Goal: Information Seeking & Learning: Learn about a topic

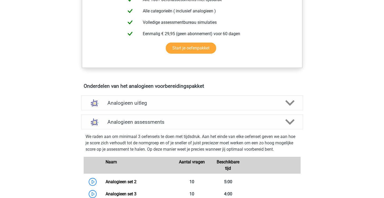
scroll to position [231, 0]
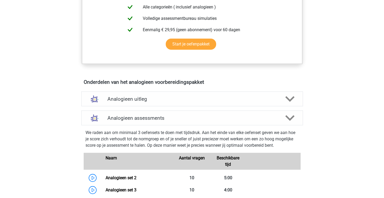
click at [180, 93] on div "Analogieen uitleg" at bounding box center [192, 98] width 222 height 15
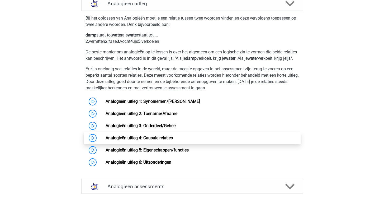
scroll to position [326, 0]
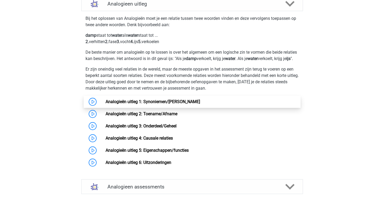
click at [164, 104] on link "Analogieën uitleg 1: Synoniemen/[PERSON_NAME]" at bounding box center [153, 101] width 94 height 5
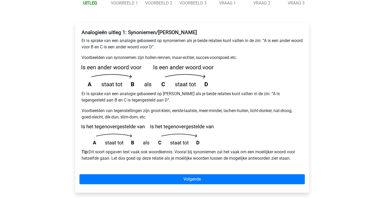
scroll to position [81, 0]
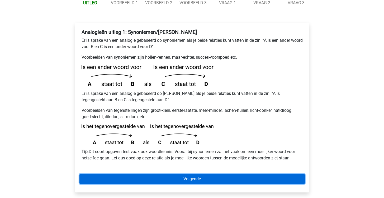
click at [201, 174] on link "Volgende" at bounding box center [191, 179] width 225 height 10
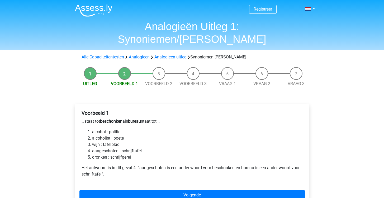
scroll to position [0, 0]
drag, startPoint x: 85, startPoint y: 109, endPoint x: 103, endPoint y: 108, distance: 17.7
click at [103, 118] on p "… staat tot beschonken als bureau staat tot …" at bounding box center [192, 121] width 221 height 6
click at [131, 118] on p "… staat tot beschonken als bureau staat tot …" at bounding box center [192, 121] width 221 height 6
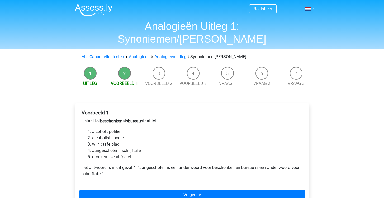
click at [98, 141] on li "wijn : tafelblad" at bounding box center [197, 144] width 210 height 6
click at [103, 147] on li "aangeschoten : schrijftafel" at bounding box center [197, 150] width 210 height 6
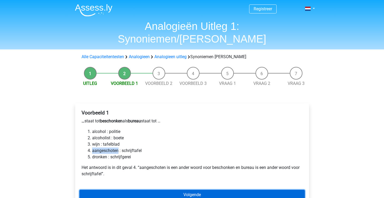
click at [141, 189] on link "Volgende" at bounding box center [191, 194] width 225 height 10
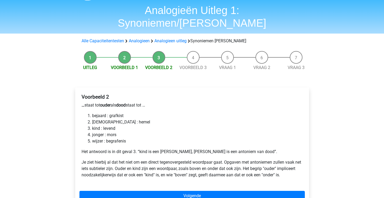
scroll to position [17, 0]
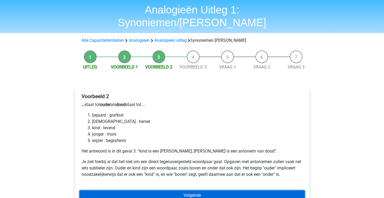
click at [260, 190] on link "Volgende" at bounding box center [191, 195] width 225 height 10
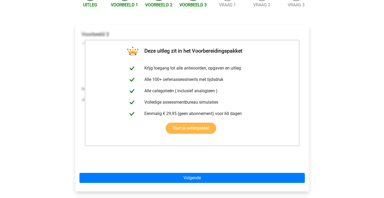
scroll to position [87, 0]
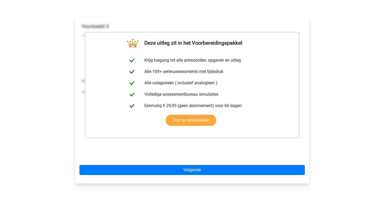
click at [203, 149] on div "Deze uitleg zit in het Voorbereidingspakket Krijg toegang tot alle antwoorden, …" at bounding box center [192, 100] width 234 height 166
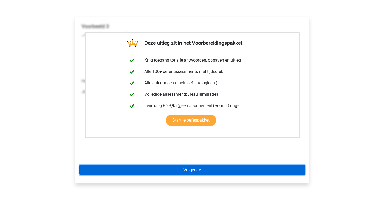
click at [203, 165] on link "Volgende" at bounding box center [191, 170] width 225 height 10
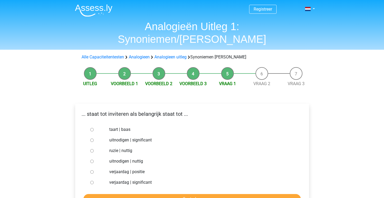
click at [94, 135] on div at bounding box center [96, 140] width 17 height 11
click at [93, 138] on input "uitnodigen | significant" at bounding box center [91, 139] width 3 height 3
radio input "true"
click at [194, 194] on input "Controleer" at bounding box center [191, 199] width 217 height 10
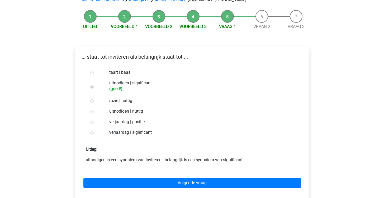
scroll to position [56, 0]
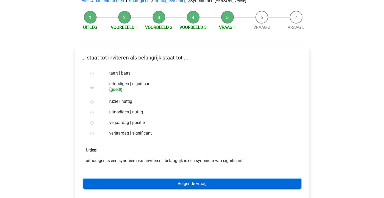
click at [222, 178] on link "Volgende vraag" at bounding box center [191, 183] width 217 height 10
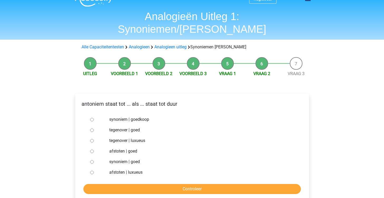
scroll to position [11, 0]
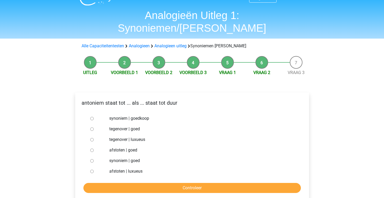
click at [92, 117] on input "synoniem | goedkoop" at bounding box center [91, 118] width 3 height 3
radio input "true"
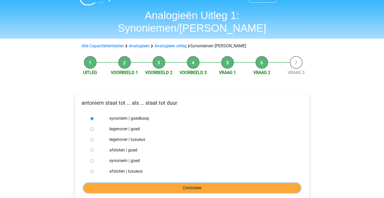
click at [190, 183] on input "Controleer" at bounding box center [191, 188] width 217 height 10
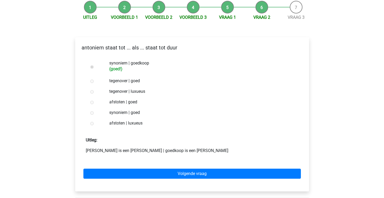
scroll to position [71, 0]
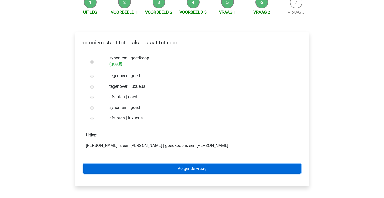
click at [179, 163] on link "Volgende vraag" at bounding box center [191, 168] width 217 height 10
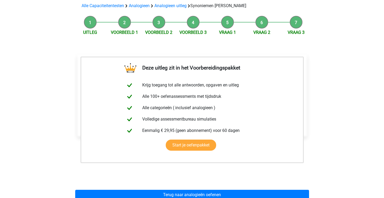
scroll to position [72, 0]
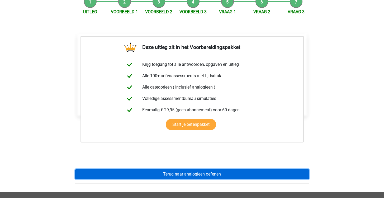
click at [194, 169] on link "Terug naar analogieën oefenen" at bounding box center [192, 174] width 234 height 10
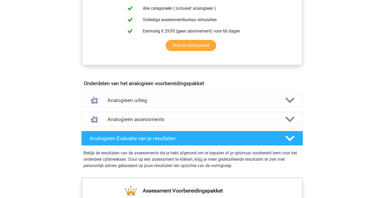
scroll to position [230, 0]
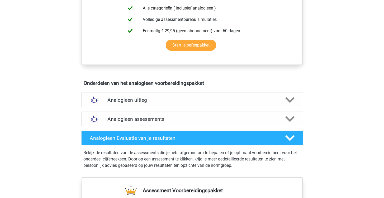
click at [186, 101] on h4 "Analogieen uitleg" at bounding box center [191, 100] width 169 height 6
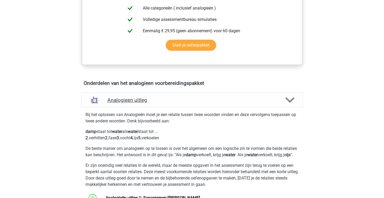
click at [186, 101] on h4 "Analogieen uitleg" at bounding box center [191, 100] width 169 height 6
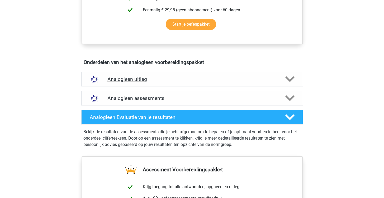
scroll to position [262, 0]
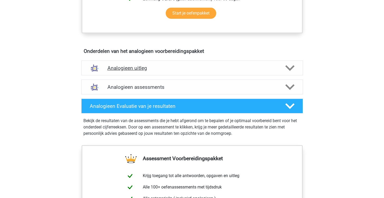
click at [188, 71] on div "Analogieen uitleg" at bounding box center [192, 67] width 222 height 15
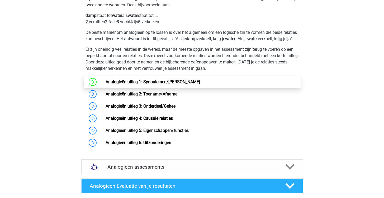
scroll to position [346, 0]
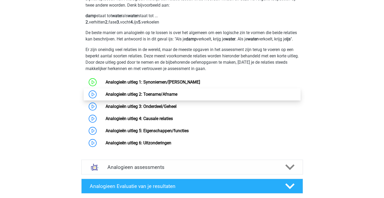
click at [165, 97] on link "Analogieën uitleg 2: Toename/Afname" at bounding box center [142, 94] width 72 height 5
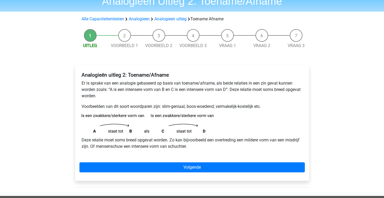
scroll to position [39, 0]
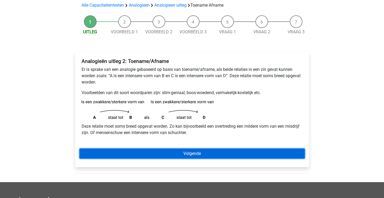
click at [179, 152] on link "Volgende" at bounding box center [191, 153] width 225 height 10
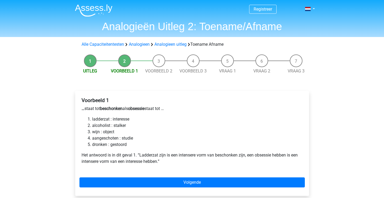
click at [179, 152] on p "Het antwoord is in dit geval 1. “Ladderzat zijn is een intensere vorm van besch…" at bounding box center [192, 158] width 221 height 13
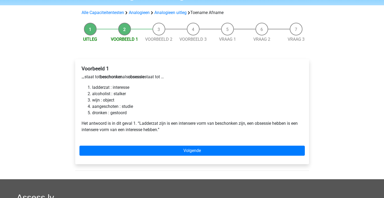
scroll to position [32, 0]
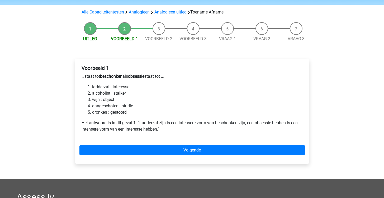
click at [109, 105] on li "aangeschoten : studie" at bounding box center [197, 106] width 210 height 6
click at [121, 79] on b "beschonken" at bounding box center [111, 76] width 22 height 5
click at [144, 77] on b "obsessie" at bounding box center [136, 76] width 16 height 5
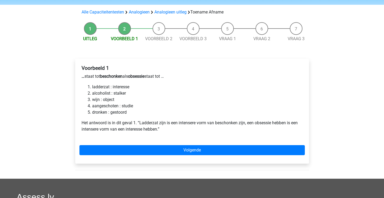
click at [144, 77] on b "obsessie" at bounding box center [136, 76] width 16 height 5
click at [108, 106] on li "aangeschoten : studie" at bounding box center [197, 106] width 210 height 6
click at [102, 88] on li "ladderzat : interesse" at bounding box center [197, 87] width 210 height 6
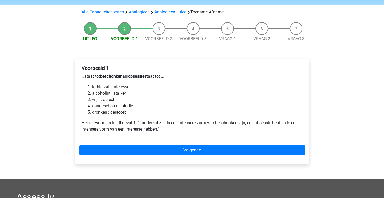
click at [110, 78] on b "beschonken" at bounding box center [111, 76] width 22 height 5
click at [144, 75] on b "obsessie" at bounding box center [136, 76] width 16 height 5
click at [126, 87] on li "ladderzat : interesse" at bounding box center [197, 87] width 210 height 6
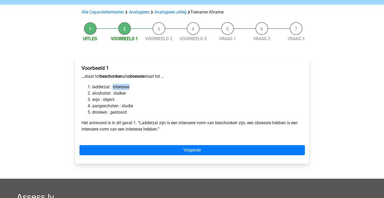
click at [126, 87] on li "ladderzat : interesse" at bounding box center [197, 87] width 210 height 6
click at [142, 76] on b "obsessie" at bounding box center [136, 76] width 16 height 5
click at [126, 85] on li "ladderzat : interesse" at bounding box center [197, 87] width 210 height 6
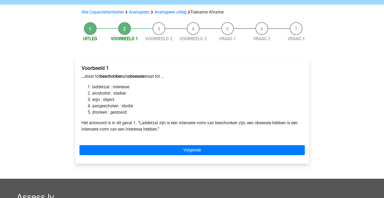
click at [99, 87] on li "ladderzat : interesse" at bounding box center [197, 87] width 210 height 6
click at [108, 107] on li "aangeschoten : studie" at bounding box center [197, 106] width 210 height 6
click at [111, 79] on p "… staat tot beschonken als obsessie staat tot …" at bounding box center [192, 76] width 221 height 6
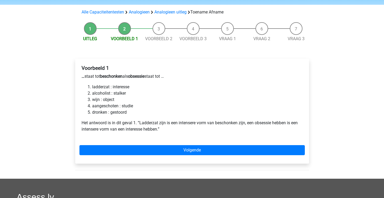
click at [111, 79] on p "… staat tot beschonken als obsessie staat tot …" at bounding box center [192, 76] width 221 height 6
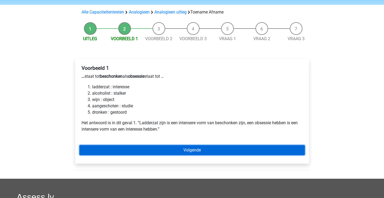
click at [197, 149] on link "Volgende" at bounding box center [191, 150] width 225 height 10
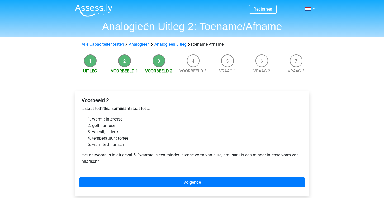
click at [113, 132] on li "woestijn : leuk" at bounding box center [197, 131] width 210 height 6
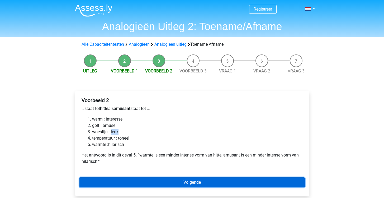
click at [162, 185] on link "Volgende" at bounding box center [191, 182] width 225 height 10
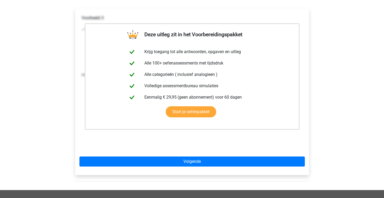
scroll to position [84, 0]
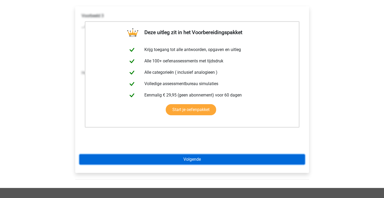
click at [192, 164] on link "Volgende" at bounding box center [191, 159] width 225 height 10
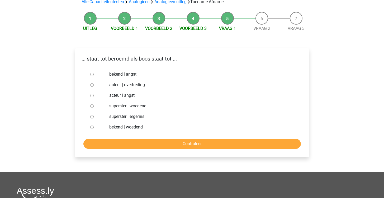
scroll to position [13, 0]
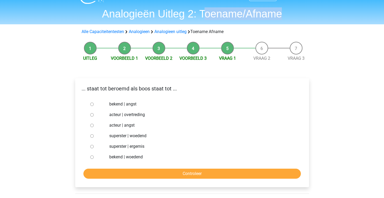
drag, startPoint x: 203, startPoint y: 10, endPoint x: 283, endPoint y: 10, distance: 80.7
click at [284, 10] on h1 "Analogieën Uitleg 2: Toename/Afname" at bounding box center [192, 13] width 243 height 13
click at [214, 13] on h1 "Analogieën Uitleg 2: Toename/Afname" at bounding box center [192, 13] width 243 height 13
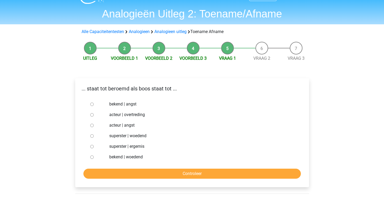
click at [269, 16] on h1 "Analogieën Uitleg 2: Toename/Afname" at bounding box center [192, 13] width 243 height 13
drag, startPoint x: 108, startPoint y: 104, endPoint x: 146, endPoint y: 139, distance: 51.2
click at [146, 139] on div "bekend | angst acteur | overtreding acteur | angst superster | woedend superste…" at bounding box center [192, 130] width 208 height 63
click at [147, 134] on label "superster | woedend" at bounding box center [200, 135] width 183 height 6
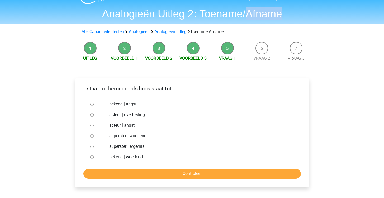
click at [94, 134] on input "superster | woedend" at bounding box center [91, 135] width 3 height 3
radio input "true"
click at [123, 90] on p "... staat tot beroemd als boos staat tot ..." at bounding box center [191, 88] width 225 height 8
click at [119, 115] on label "acteur | overtreding" at bounding box center [200, 114] width 183 height 6
click at [94, 115] on input "acteur | overtreding" at bounding box center [91, 114] width 3 height 3
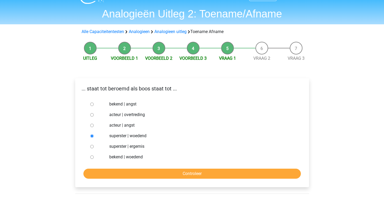
radio input "true"
click at [118, 135] on label "superster | woedend" at bounding box center [200, 135] width 183 height 6
click at [94, 135] on input "superster | woedend" at bounding box center [91, 135] width 3 height 3
radio input "true"
click at [215, 17] on h1 "Analogieën Uitleg 2: Toename/Afname" at bounding box center [192, 13] width 243 height 13
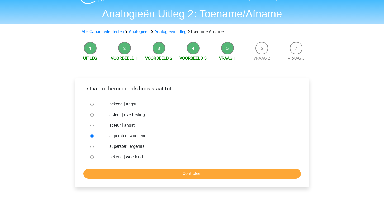
click at [136, 114] on label "acteur | overtreding" at bounding box center [200, 114] width 183 height 6
click at [94, 114] on input "acteur | overtreding" at bounding box center [91, 114] width 3 height 3
radio input "true"
click at [143, 137] on label "superster | woedend" at bounding box center [200, 135] width 183 height 6
click at [94, 137] on input "superster | woedend" at bounding box center [91, 135] width 3 height 3
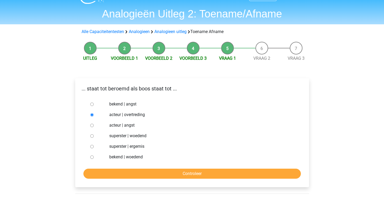
radio input "true"
click at [117, 156] on label "bekend | woedend" at bounding box center [200, 157] width 183 height 6
click at [94, 156] on input "bekend | woedend" at bounding box center [91, 156] width 3 height 3
radio input "true"
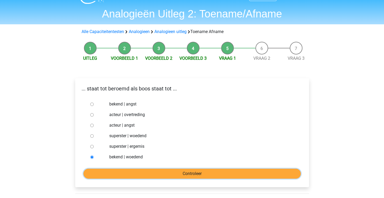
click at [137, 176] on input "Controleer" at bounding box center [191, 173] width 217 height 10
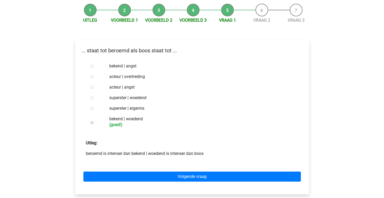
scroll to position [52, 0]
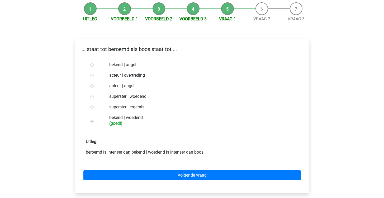
click at [116, 119] on label "bekend | woedend (goed!)" at bounding box center [200, 119] width 183 height 11
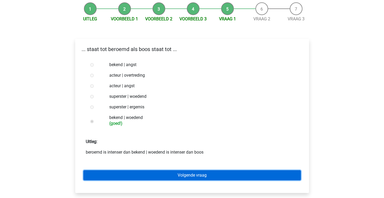
click at [183, 176] on link "Volgende vraag" at bounding box center [191, 175] width 217 height 10
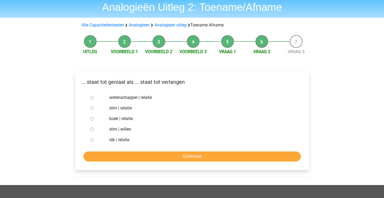
scroll to position [20, 0]
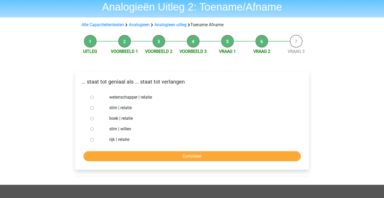
click at [92, 130] on input "slim | willen" at bounding box center [91, 128] width 3 height 3
radio input "true"
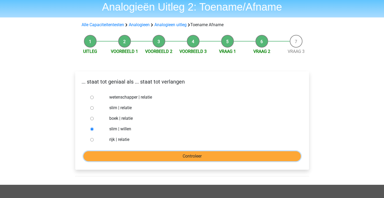
click at [152, 157] on input "Controleer" at bounding box center [191, 156] width 217 height 10
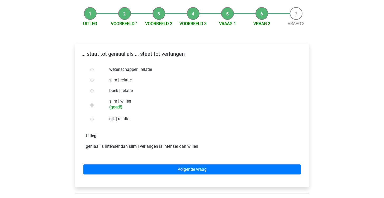
scroll to position [47, 0]
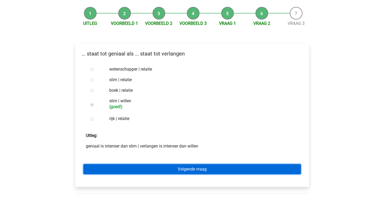
click at [200, 169] on link "Volgende vraag" at bounding box center [191, 169] width 217 height 10
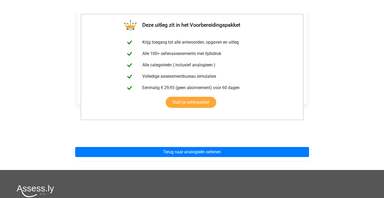
scroll to position [93, 0]
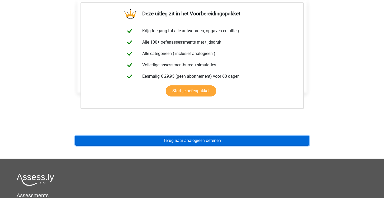
click at [200, 141] on link "Terug naar analogieën oefenen" at bounding box center [192, 140] width 234 height 10
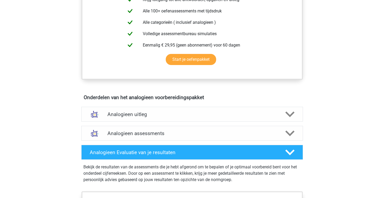
scroll to position [226, 0]
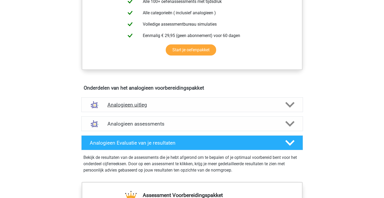
click at [171, 98] on div "Analogieen uitleg" at bounding box center [192, 104] width 222 height 15
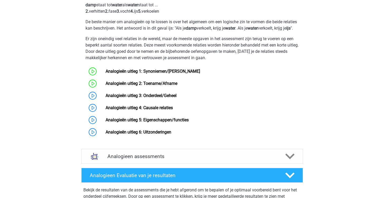
scroll to position [357, 0]
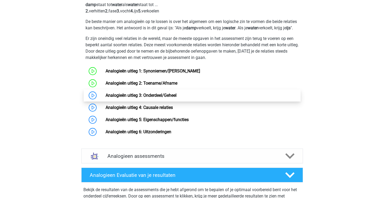
click at [151, 98] on link "Analogieën uitleg 3: Onderdeel/Geheel" at bounding box center [141, 95] width 71 height 5
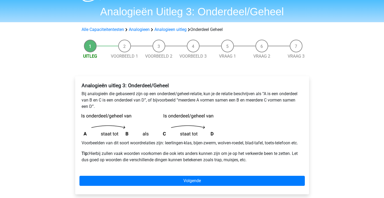
scroll to position [21, 0]
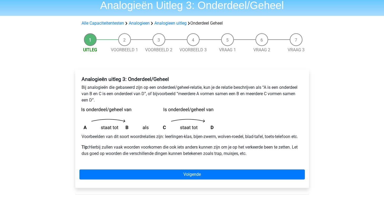
click at [175, 137] on p "Voorbeelden van dit soort woordrelaties zijn: leerlingen-klas, bijen-zwerm, wol…" at bounding box center [192, 136] width 221 height 6
click at [191, 137] on p "Voorbeelden van dit soort woordrelaties zijn: leerlingen-klas, bijen-zwerm, wol…" at bounding box center [192, 136] width 221 height 6
click at [201, 137] on p "Voorbeelden van dit soort woordrelaties zijn: leerlingen-klas, bijen-zwerm, wol…" at bounding box center [192, 136] width 221 height 6
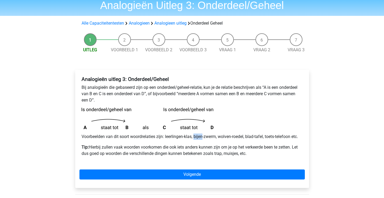
click at [201, 137] on p "Voorbeelden van dit soort woordrelaties zijn: leerlingen-klas, bijen-zwerm, wol…" at bounding box center [192, 136] width 221 height 6
click at [212, 138] on p "Voorbeelden van dit soort woordrelaties zijn: leerlingen-klas, bijen-zwerm, wol…" at bounding box center [192, 136] width 221 height 6
click at [271, 136] on p "Voorbeelden van dit soort woordrelaties zijn: leerlingen-klas, bijen-zwerm, wol…" at bounding box center [192, 136] width 221 height 6
click at [286, 138] on p "Voorbeelden van dit soort woordrelaties zijn: leerlingen-klas, bijen-zwerm, wol…" at bounding box center [192, 136] width 221 height 6
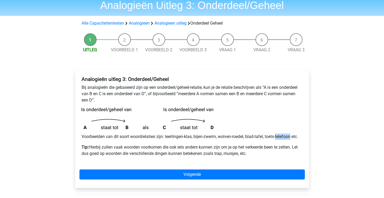
click at [286, 138] on p "Voorbeelden van dit soort woordrelaties zijn: leerlingen-klas, bijen-zwerm, wol…" at bounding box center [192, 136] width 221 height 6
click at [233, 152] on p "Tip: Hierbij zullen vaak woorden voorkomen die ook iets anders kunnen zijn om j…" at bounding box center [192, 150] width 221 height 13
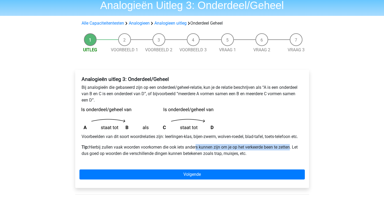
drag, startPoint x: 293, startPoint y: 148, endPoint x: 199, endPoint y: 147, distance: 93.9
click at [198, 147] on p "Tip: Hierbij zullen vaak woorden voorkomen die ook iets anders kunnen zijn om j…" at bounding box center [192, 150] width 221 height 13
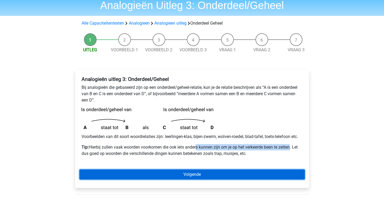
click at [188, 177] on link "Volgende" at bounding box center [191, 174] width 225 height 10
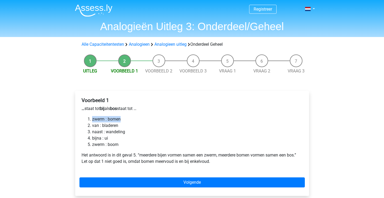
drag, startPoint x: 121, startPoint y: 120, endPoint x: 89, endPoint y: 119, distance: 31.1
click at [92, 119] on li "zwerm : bomen" at bounding box center [197, 119] width 210 height 6
drag, startPoint x: 118, startPoint y: 144, endPoint x: 90, endPoint y: 144, distance: 28.0
click at [92, 144] on li "zwerm : boom" at bounding box center [197, 144] width 210 height 6
click at [110, 146] on li "zwerm : boom" at bounding box center [197, 144] width 210 height 6
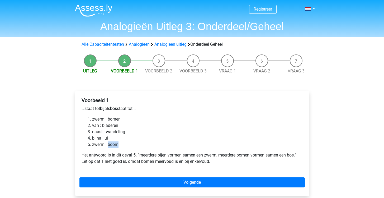
click at [110, 146] on li "zwerm : boom" at bounding box center [197, 144] width 210 height 6
click at [120, 144] on li "zwerm : boom" at bounding box center [197, 144] width 210 height 6
drag, startPoint x: 119, startPoint y: 119, endPoint x: 84, endPoint y: 119, distance: 35.6
click at [84, 119] on ol "zwerm : bomen van : bladeren naast : wandeling bijna : ui zwerm : boom" at bounding box center [192, 132] width 221 height 32
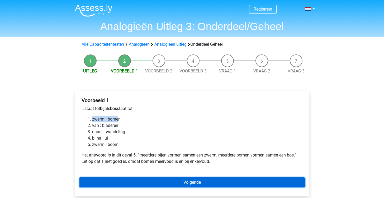
click at [188, 178] on link "Volgende" at bounding box center [191, 182] width 225 height 10
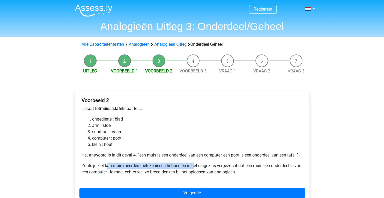
drag, startPoint x: 107, startPoint y: 165, endPoint x: 194, endPoint y: 165, distance: 87.8
click at [194, 165] on p "Zoals je ziet kan muis meerdere betekenissen hebben en is het enigszins vergezo…" at bounding box center [192, 168] width 221 height 13
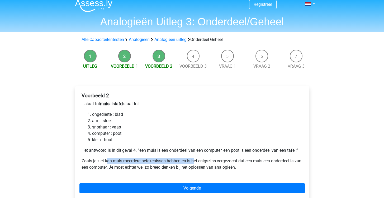
scroll to position [9, 0]
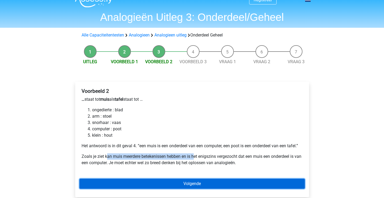
click at [219, 184] on link "Volgende" at bounding box center [191, 183] width 225 height 10
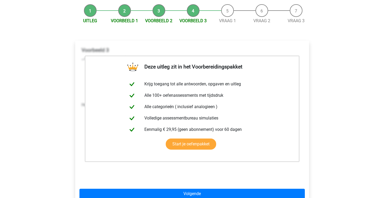
scroll to position [63, 0]
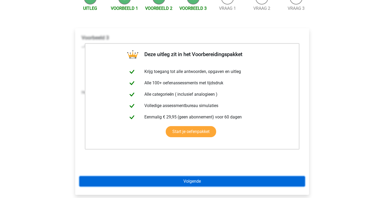
click at [215, 178] on link "Volgende" at bounding box center [191, 181] width 225 height 10
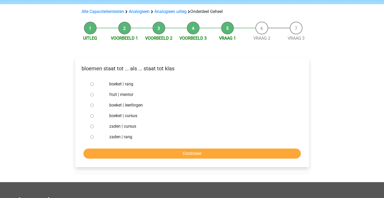
scroll to position [33, 0]
click at [91, 105] on input "boeket | leerlingen" at bounding box center [91, 104] width 3 height 3
radio input "true"
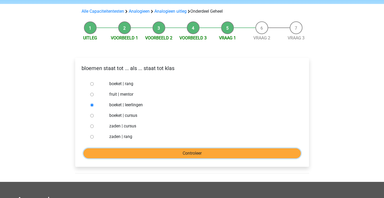
click at [132, 155] on input "Controleer" at bounding box center [191, 153] width 217 height 10
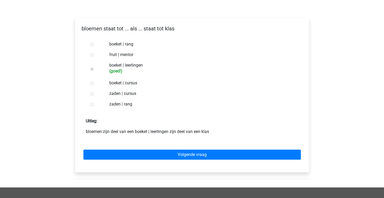
scroll to position [72, 0]
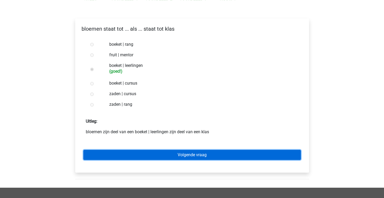
click at [159, 153] on link "Volgende vraag" at bounding box center [191, 155] width 217 height 10
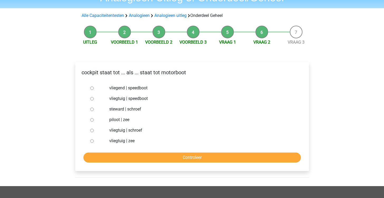
scroll to position [30, 0]
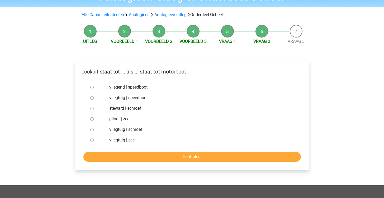
click at [91, 119] on input "piloot | zee" at bounding box center [91, 118] width 3 height 3
radio input "true"
click at [91, 141] on input "vliegtuig | zee" at bounding box center [91, 139] width 3 height 3
radio input "true"
click at [94, 130] on input "vliegtuig | schroef" at bounding box center [91, 129] width 3 height 3
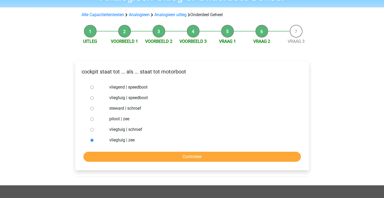
radio input "true"
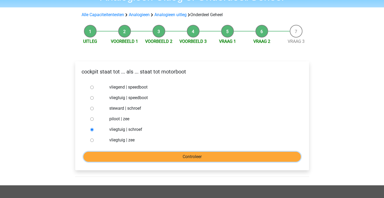
click at [126, 159] on input "Controleer" at bounding box center [191, 156] width 217 height 10
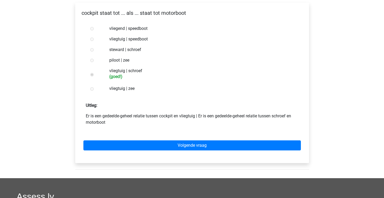
scroll to position [88, 0]
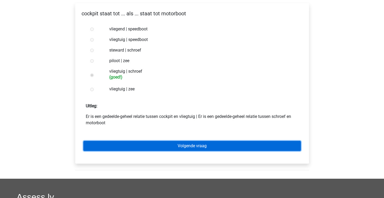
click at [180, 146] on link "Volgende vraag" at bounding box center [191, 146] width 217 height 10
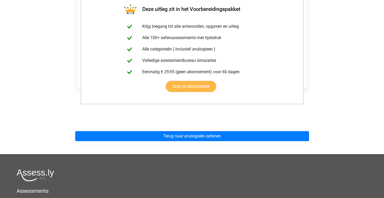
scroll to position [97, 0]
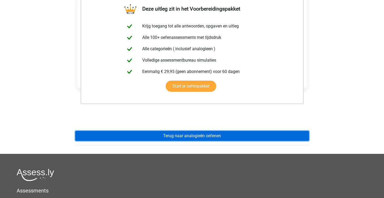
click at [192, 134] on link "Terug naar analogieën oefenen" at bounding box center [192, 136] width 234 height 10
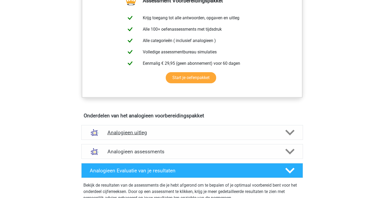
click at [169, 133] on h4 "Analogieen uitleg" at bounding box center [191, 132] width 169 height 6
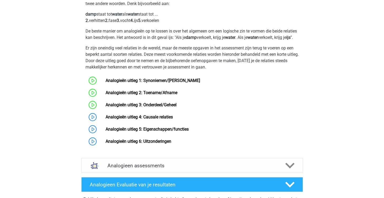
scroll to position [348, 0]
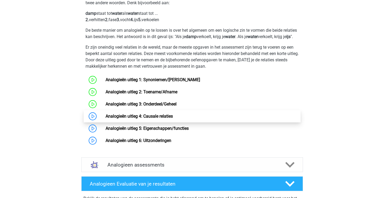
click at [162, 118] on link "Analogieën uitleg 4: Causale relaties" at bounding box center [139, 115] width 67 height 5
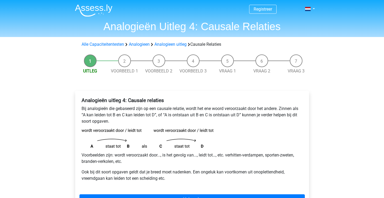
scroll to position [26, 0]
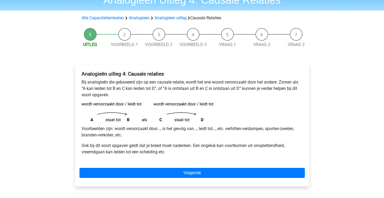
click at [138, 128] on p "Voorbeelden zijn: wordt veroorzaakt door..., is het gevolg van..., leidt tot…, …" at bounding box center [192, 131] width 221 height 13
click at [138, 153] on p "Ook bij dit soort opgaven geldt dat je breed moet nadenken. Een ongeluk kan voo…" at bounding box center [192, 148] width 221 height 13
click at [206, 107] on img at bounding box center [148, 111] width 132 height 19
click at [204, 129] on p "Voorbeelden zijn: wordt veroorzaakt door..., is het gevolg van..., leidt tot…, …" at bounding box center [192, 131] width 221 height 13
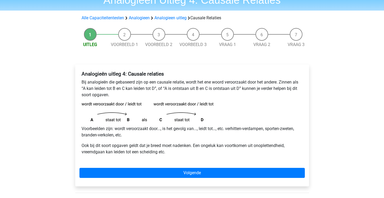
click at [181, 129] on p "Voorbeelden zijn: wordt veroorzaakt door..., is het gevolg van..., leidt tot…, …" at bounding box center [192, 131] width 221 height 13
click at [174, 103] on img at bounding box center [148, 111] width 132 height 19
click at [184, 135] on p "Voorbeelden zijn: wordt veroorzaakt door..., is het gevolg van..., leidt tot…, …" at bounding box center [192, 131] width 221 height 13
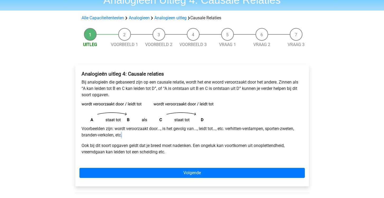
click at [184, 135] on p "Voorbeelden zijn: wordt veroorzaakt door..., is het gevolg van..., leidt tot…, …" at bounding box center [192, 131] width 221 height 13
click at [205, 104] on img at bounding box center [148, 111] width 132 height 19
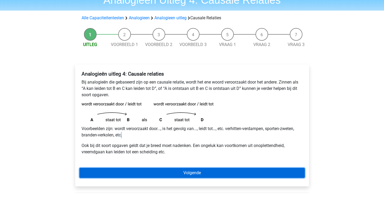
click at [164, 172] on link "Volgende" at bounding box center [191, 172] width 225 height 10
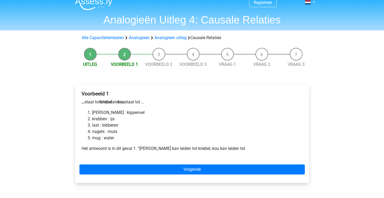
scroll to position [11, 0]
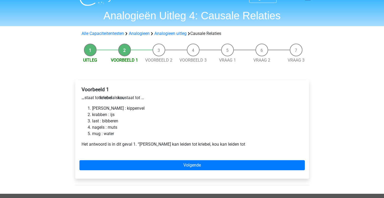
click at [95, 110] on li "[PERSON_NAME] : kippenvel" at bounding box center [197, 108] width 210 height 6
click at [97, 132] on li "mug : water" at bounding box center [197, 133] width 210 height 6
click at [102, 129] on li "nagels : muts" at bounding box center [197, 127] width 210 height 6
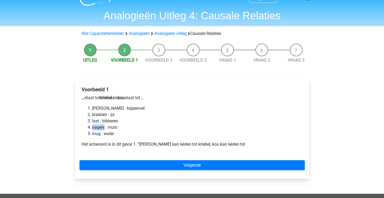
click at [102, 129] on li "nagels : muts" at bounding box center [197, 127] width 210 height 6
click at [99, 133] on li "mug : water" at bounding box center [197, 133] width 210 height 6
click at [101, 125] on li "nagels : muts" at bounding box center [197, 127] width 210 height 6
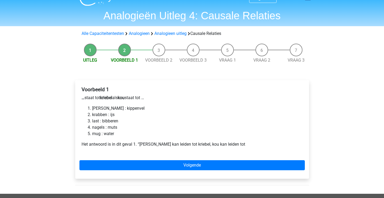
click at [95, 105] on li "[PERSON_NAME] : kippenvel" at bounding box center [197, 108] width 210 height 6
click at [95, 113] on li "krabben : ijs" at bounding box center [197, 114] width 210 height 6
click at [93, 123] on li "last : bibberen" at bounding box center [197, 121] width 210 height 6
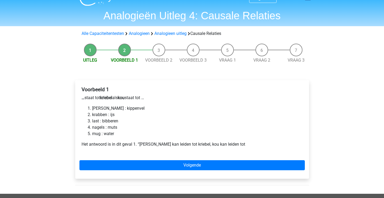
click at [112, 106] on li "luis : kippenvel" at bounding box center [197, 108] width 210 height 6
click at [113, 113] on li "krabben : ijs" at bounding box center [197, 114] width 210 height 6
click at [113, 122] on li "last : bibberen" at bounding box center [197, 121] width 210 height 6
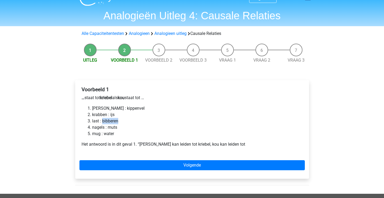
click at [113, 122] on li "last : bibberen" at bounding box center [197, 121] width 210 height 6
click at [98, 109] on li "luis : kippenvel" at bounding box center [197, 108] width 210 height 6
click at [111, 108] on li "luis : kippenvel" at bounding box center [197, 108] width 210 height 6
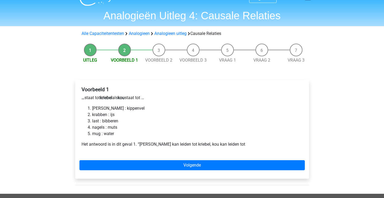
click at [98, 113] on li "krabben : ijs" at bounding box center [197, 114] width 210 height 6
click at [112, 113] on li "krabben : ijs" at bounding box center [197, 114] width 210 height 6
click at [92, 111] on li "luis : kippenvel" at bounding box center [197, 108] width 210 height 6
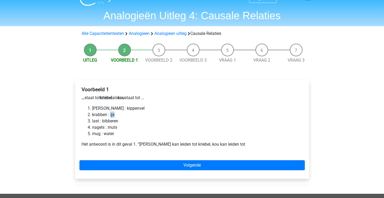
click at [92, 131] on li "mug : water" at bounding box center [197, 133] width 210 height 6
click at [111, 136] on li "mug : water" at bounding box center [197, 133] width 210 height 6
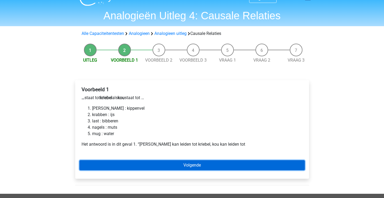
click at [169, 162] on link "Volgende" at bounding box center [191, 165] width 225 height 10
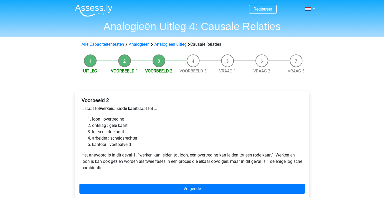
click at [135, 109] on b "rode kaart" at bounding box center [128, 108] width 19 height 5
click at [107, 120] on li "loon : overtreding" at bounding box center [197, 119] width 210 height 6
click at [121, 117] on li "loon : overtreding" at bounding box center [197, 119] width 210 height 6
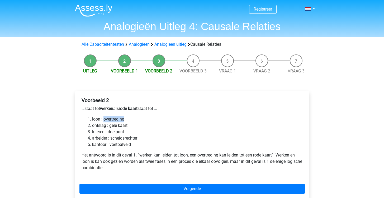
click at [121, 117] on li "loon : overtreding" at bounding box center [197, 119] width 210 height 6
click at [121, 130] on li "luieren : doelpunt" at bounding box center [197, 131] width 210 height 6
click at [122, 141] on li "arbeider : scheidsrechter" at bounding box center [197, 138] width 210 height 6
click at [123, 145] on li "kantoor : voetbalveld" at bounding box center [197, 144] width 210 height 6
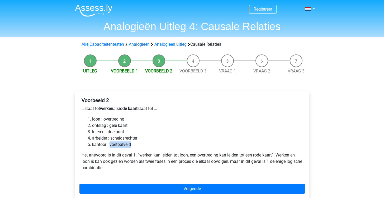
click at [123, 145] on li "kantoor : voetbalveld" at bounding box center [197, 144] width 210 height 6
click at [104, 145] on li "kantoor : voetbalveld" at bounding box center [197, 144] width 210 height 6
click at [93, 118] on li "loon : overtreding" at bounding box center [197, 119] width 210 height 6
click at [102, 125] on li "ontslag : gele kaart" at bounding box center [197, 125] width 210 height 6
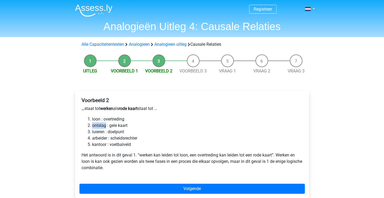
click at [102, 125] on li "ontslag : gele kaart" at bounding box center [197, 125] width 210 height 6
click at [99, 117] on li "loon : overtreding" at bounding box center [197, 119] width 210 height 6
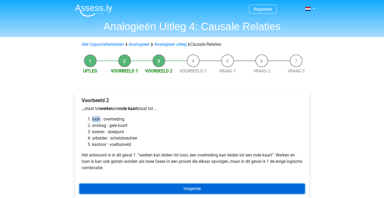
click at [161, 190] on link "Volgende" at bounding box center [191, 188] width 225 height 10
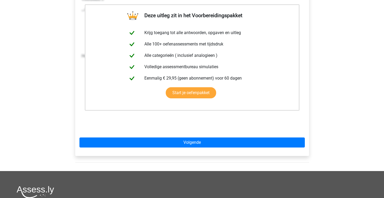
scroll to position [105, 0]
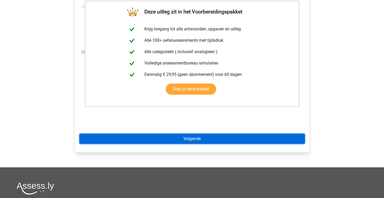
click at [202, 139] on link "Volgende" at bounding box center [191, 138] width 225 height 10
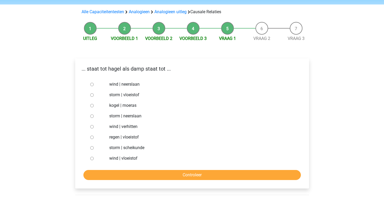
scroll to position [41, 0]
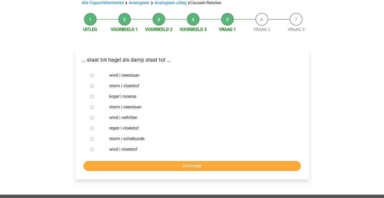
click at [92, 131] on div at bounding box center [96, 128] width 17 height 11
click at [92, 126] on div at bounding box center [96, 128] width 17 height 11
click at [92, 129] on input "regen | vloeistof" at bounding box center [91, 127] width 3 height 3
radio input "true"
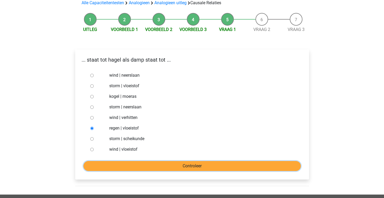
click at [154, 164] on input "Controleer" at bounding box center [191, 166] width 217 height 10
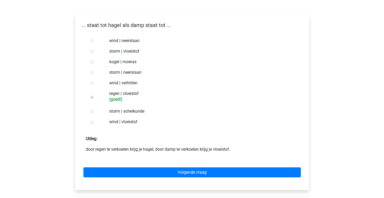
scroll to position [77, 0]
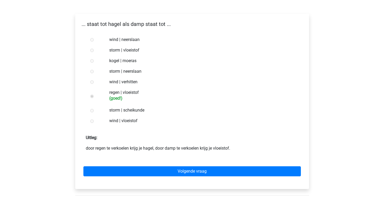
drag, startPoint x: 169, startPoint y: 150, endPoint x: 237, endPoint y: 149, distance: 68.3
click at [237, 149] on p "door regen te verkoelen krijg je hagel, door damp te verkoelen krijg je vloeist…" at bounding box center [192, 148] width 213 height 6
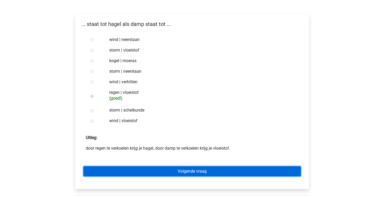
click at [217, 170] on link "Volgende vraag" at bounding box center [191, 171] width 217 height 10
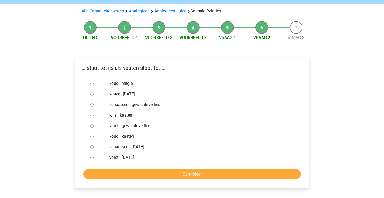
scroll to position [47, 0]
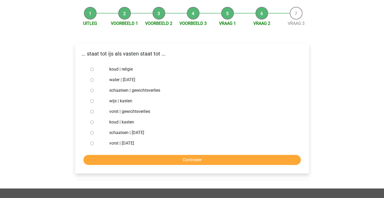
click at [89, 54] on p "... staat tot ijs als vasten staat tot ..." at bounding box center [191, 54] width 225 height 8
click at [111, 54] on p "... staat tot ijs als vasten staat tot ..." at bounding box center [191, 54] width 225 height 8
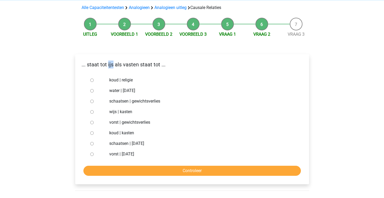
scroll to position [38, 0]
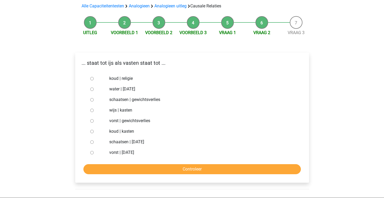
click at [112, 129] on label "koud | kasten" at bounding box center [200, 131] width 183 height 6
click at [94, 130] on input "koud | kasten" at bounding box center [91, 131] width 3 height 3
radio input "true"
click at [112, 129] on label "koud | kasten" at bounding box center [200, 131] width 183 height 6
click at [94, 130] on input "koud | kasten" at bounding box center [91, 131] width 3 height 3
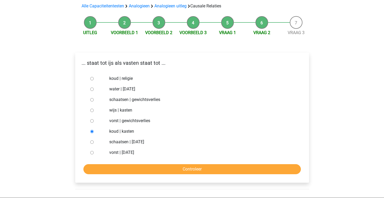
click at [63, 122] on div "Registreer Nederlands English" at bounding box center [192, 149] width 384 height 375
click at [137, 143] on label "schaatsen | [DATE]" at bounding box center [200, 141] width 183 height 6
click at [94, 143] on input "schaatsen | [DATE]" at bounding box center [91, 141] width 3 height 3
radio input "true"
click at [123, 121] on label "vorst | gewichtsverlies" at bounding box center [200, 120] width 183 height 6
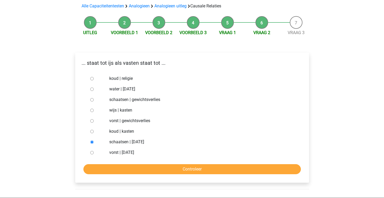
click at [94, 121] on input "vorst | gewichtsverlies" at bounding box center [91, 120] width 3 height 3
radio input "true"
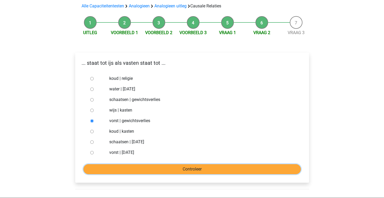
click at [130, 167] on input "Controleer" at bounding box center [191, 169] width 217 height 10
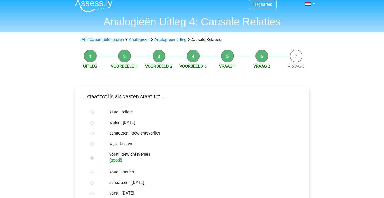
scroll to position [59, 0]
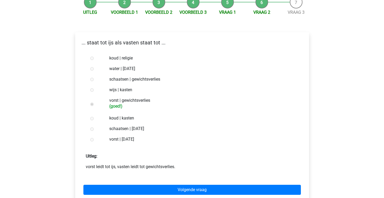
click at [133, 43] on p "... staat tot ijs als vasten staat tot ..." at bounding box center [191, 43] width 225 height 8
click at [140, 67] on label "water | suikerfeest" at bounding box center [200, 68] width 183 height 6
click at [125, 69] on label "water | suikerfeest" at bounding box center [200, 68] width 183 height 6
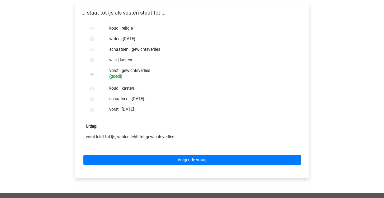
scroll to position [89, 0]
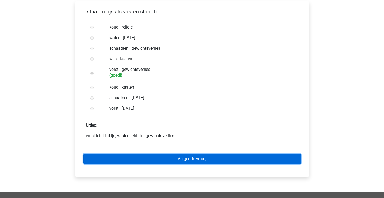
click at [164, 160] on link "Volgende vraag" at bounding box center [191, 159] width 217 height 10
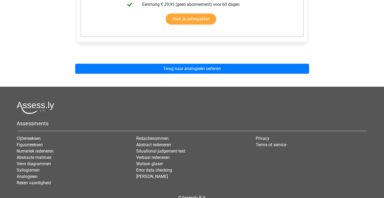
scroll to position [180, 0]
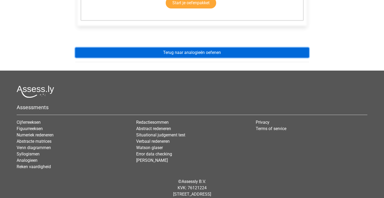
click at [215, 51] on link "Terug naar analogieën oefenen" at bounding box center [192, 52] width 234 height 10
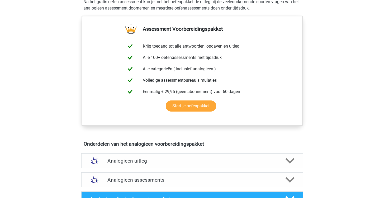
click at [201, 154] on div "Analogieen uitleg" at bounding box center [192, 160] width 222 height 15
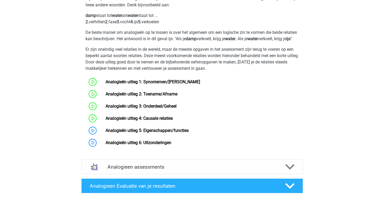
scroll to position [347, 0]
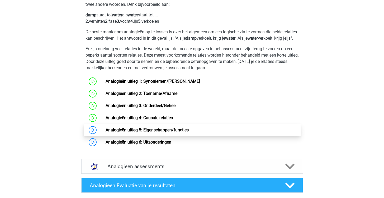
click at [167, 132] on link "Analogieën uitleg 5: Eigenschappen/functies" at bounding box center [147, 129] width 83 height 5
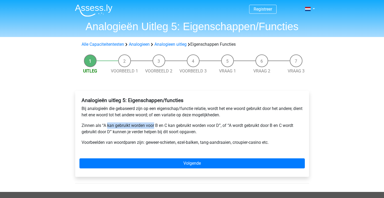
drag, startPoint x: 107, startPoint y: 125, endPoint x: 154, endPoint y: 125, distance: 47.5
click at [154, 125] on p "Zinnen als “A kan gebruikt worden voor B en C kan gebruikt worden voor D”, of “…" at bounding box center [192, 128] width 221 height 13
copy p "kan gebruikt worden voor"
click at [156, 143] on p "Voorbeelden van woordparen zijn: geweer-schieten, ezel-balken, tang-aandraaien,…" at bounding box center [192, 142] width 221 height 6
drag, startPoint x: 81, startPoint y: 115, endPoint x: 128, endPoint y: 116, distance: 47.2
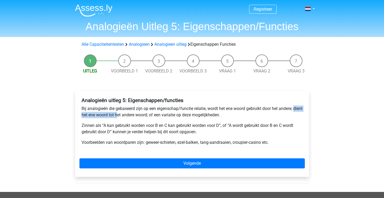
click at [128, 116] on div "Analogieën uitleg 5: Eigenschappen/functies Bij analogieën die gebaseerd zijn o…" at bounding box center [191, 123] width 225 height 57
click at [243, 142] on p "Voorbeelden van woordparen zijn: geweer-schieten, ezel-balken, tang-aandraaien,…" at bounding box center [192, 142] width 221 height 6
click at [270, 118] on p "Bij analogieën die gebaseerd zijn op een eigenschap/functie relatie, wordt het …" at bounding box center [192, 111] width 221 height 13
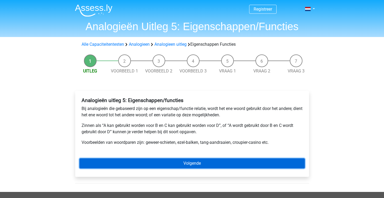
click at [223, 168] on link "Volgende" at bounding box center [191, 163] width 225 height 10
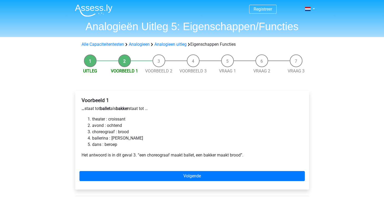
click at [102, 139] on li "ballerina : [PERSON_NAME]" at bounding box center [197, 138] width 210 height 6
click at [112, 130] on li "choreograaf : brood" at bounding box center [197, 131] width 210 height 6
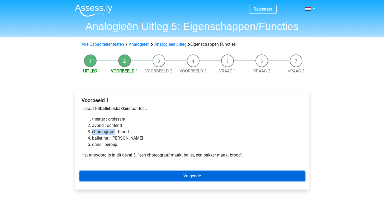
click at [178, 175] on link "Volgende" at bounding box center [191, 176] width 225 height 10
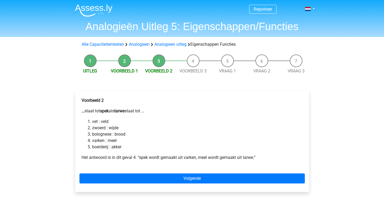
click at [124, 111] on b "tarwe" at bounding box center [119, 110] width 10 height 5
click at [100, 148] on li "boerderij : akker" at bounding box center [197, 146] width 210 height 6
click at [99, 140] on li "varken : meel" at bounding box center [197, 140] width 210 height 6
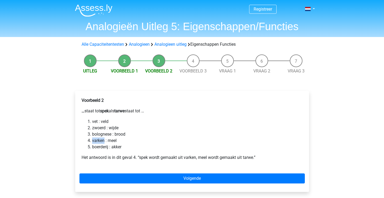
click at [99, 140] on li "varken : meel" at bounding box center [197, 140] width 210 height 6
click at [116, 141] on li "varken : meel" at bounding box center [197, 140] width 210 height 6
click at [122, 133] on li "bolognese : brood" at bounding box center [197, 134] width 210 height 6
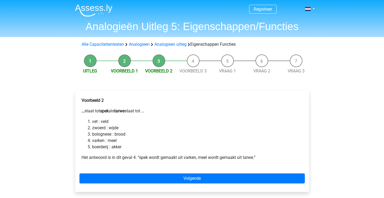
click at [124, 111] on b "tarwe" at bounding box center [119, 110] width 10 height 5
click at [113, 140] on li "varken : meel" at bounding box center [197, 140] width 210 height 6
click at [99, 141] on li "varken : meel" at bounding box center [197, 140] width 210 height 6
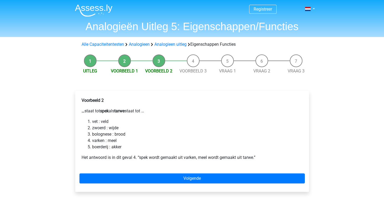
click at [107, 135] on li "bolognese : brood" at bounding box center [197, 134] width 210 height 6
click at [95, 129] on li "zwoerd : wijde" at bounding box center [197, 127] width 210 height 6
click at [95, 122] on li "vet : veld" at bounding box center [197, 121] width 210 height 6
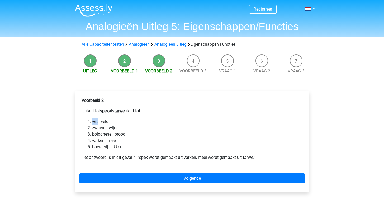
click at [95, 122] on li "vet : veld" at bounding box center [197, 121] width 210 height 6
click at [101, 130] on li "zwoerd : wijde" at bounding box center [197, 127] width 210 height 6
click at [124, 111] on b "tarwe" at bounding box center [119, 110] width 10 height 5
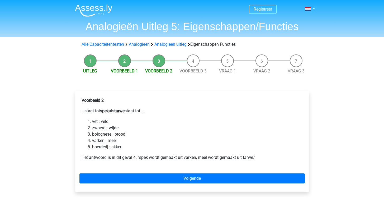
click at [102, 148] on li "boerderij : akker" at bounding box center [197, 146] width 210 height 6
click at [104, 111] on b "spek" at bounding box center [104, 110] width 9 height 5
click at [117, 146] on li "boerderij : akker" at bounding box center [197, 146] width 210 height 6
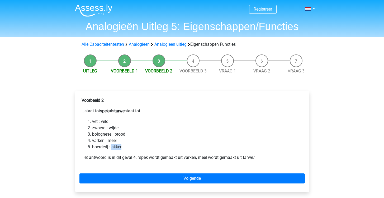
click at [117, 146] on li "boerderij : akker" at bounding box center [197, 146] width 210 height 6
click at [101, 141] on li "varken : meel" at bounding box center [197, 140] width 210 height 6
drag, startPoint x: 258, startPoint y: 157, endPoint x: 199, endPoint y: 156, distance: 58.3
click at [199, 156] on p "Het antwoord is in dit geval 4. “spek wordt gemaakt uit varken, meel wordt gema…" at bounding box center [192, 157] width 221 height 6
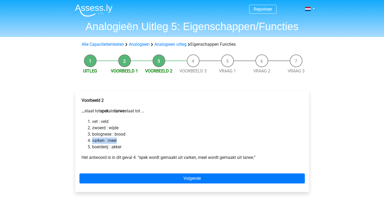
drag, startPoint x: 125, startPoint y: 141, endPoint x: 90, endPoint y: 141, distance: 34.8
click at [92, 141] on li "varken : meel" at bounding box center [197, 140] width 210 height 6
click at [98, 136] on li "bolognese : brood" at bounding box center [197, 134] width 210 height 6
click at [104, 112] on b "spek" at bounding box center [104, 110] width 9 height 5
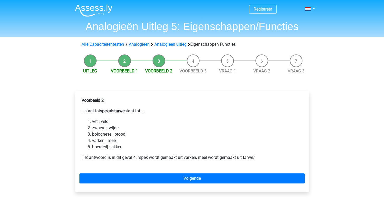
click at [104, 112] on b "spek" at bounding box center [104, 110] width 9 height 5
click at [100, 140] on li "varken : meel" at bounding box center [197, 140] width 210 height 6
click at [116, 142] on li "varken : meel" at bounding box center [197, 140] width 210 height 6
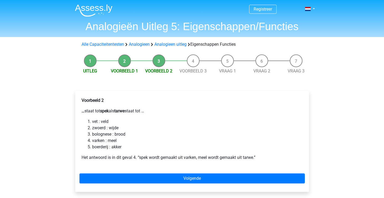
click at [124, 109] on b "tarwe" at bounding box center [119, 110] width 10 height 5
click at [110, 125] on li "zwoerd : wijde" at bounding box center [197, 127] width 210 height 6
click at [113, 127] on li "zwoerd : wijde" at bounding box center [197, 127] width 210 height 6
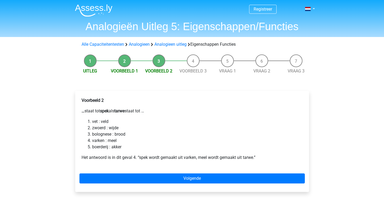
click at [241, 119] on li "vet : veld" at bounding box center [197, 121] width 210 height 6
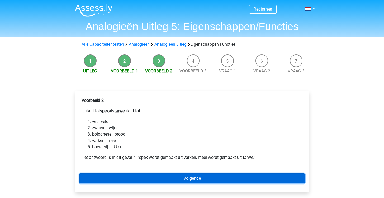
click at [147, 174] on link "Volgende" at bounding box center [191, 178] width 225 height 10
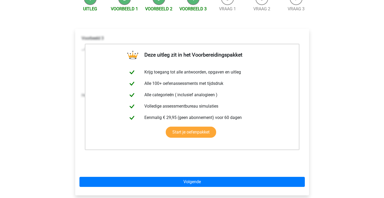
scroll to position [62, 0]
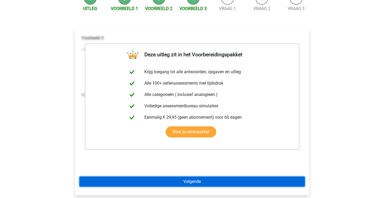
click at [154, 181] on link "Volgende" at bounding box center [191, 181] width 225 height 10
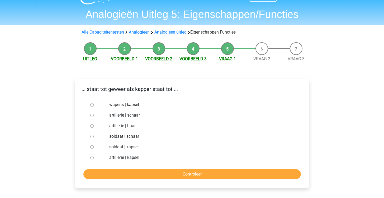
scroll to position [19, 0]
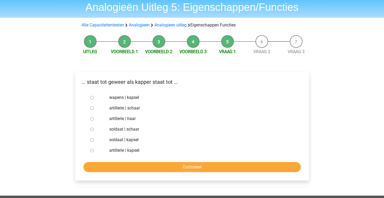
click at [119, 98] on label "wapens | kapsel" at bounding box center [200, 97] width 183 height 6
click at [94, 98] on input "wapens | kapsel" at bounding box center [91, 97] width 3 height 3
radio input "true"
click at [119, 98] on label "wapens | kapsel" at bounding box center [200, 97] width 183 height 6
click at [94, 98] on input "wapens | kapsel" at bounding box center [91, 97] width 3 height 3
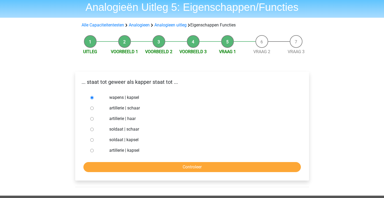
click at [118, 108] on label "artillerie | schaar" at bounding box center [200, 108] width 183 height 6
click at [94, 108] on input "artillerie | schaar" at bounding box center [91, 107] width 3 height 3
radio input "true"
click at [118, 108] on label "artillerie | schaar" at bounding box center [200, 108] width 183 height 6
click at [94, 108] on input "artillerie | schaar" at bounding box center [91, 107] width 3 height 3
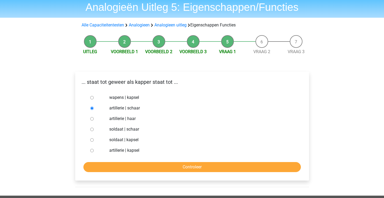
click at [114, 130] on label "soldaat | schaar" at bounding box center [200, 129] width 183 height 6
click at [94, 130] on input "soldaat | schaar" at bounding box center [91, 128] width 3 height 3
radio input "true"
click at [114, 130] on label "soldaat | schaar" at bounding box center [200, 129] width 183 height 6
click at [94, 130] on input "soldaat | schaar" at bounding box center [91, 128] width 3 height 3
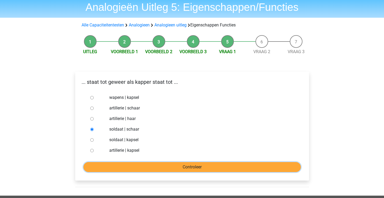
click at [141, 162] on input "Controleer" at bounding box center [191, 167] width 217 height 10
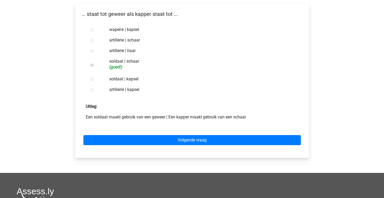
scroll to position [90, 0]
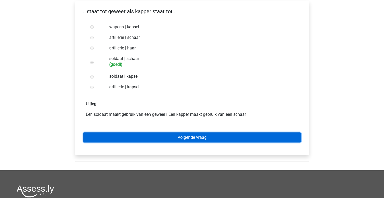
click at [145, 140] on link "Volgende vraag" at bounding box center [191, 137] width 217 height 10
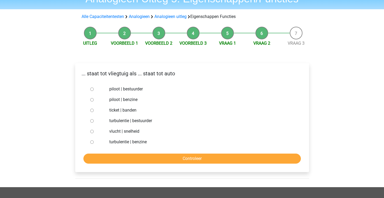
scroll to position [27, 0]
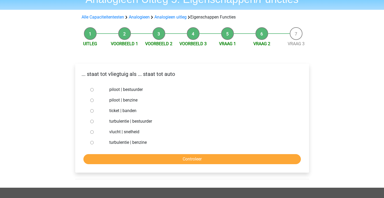
click at [139, 75] on p "... staat tot vliegtuig als ... staat tot auto" at bounding box center [191, 74] width 225 height 8
click at [169, 75] on p "... staat tot vliegtuig als ... staat tot auto" at bounding box center [191, 74] width 225 height 8
click at [115, 91] on label "piloot | bestuurder" at bounding box center [200, 89] width 183 height 6
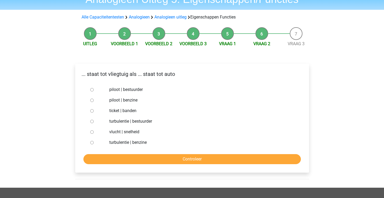
click at [94, 91] on input "piloot | bestuurder" at bounding box center [91, 89] width 3 height 3
radio input "true"
click at [115, 91] on label "piloot | bestuurder" at bounding box center [200, 89] width 183 height 6
click at [94, 91] on input "piloot | bestuurder" at bounding box center [91, 89] width 3 height 3
click at [176, 150] on form "piloot | bestuurder piloot | benzine ticket | banden turbulentie | bestuurder v…" at bounding box center [191, 124] width 225 height 80
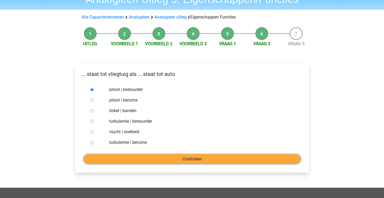
click at [178, 158] on input "Controleer" at bounding box center [191, 159] width 217 height 10
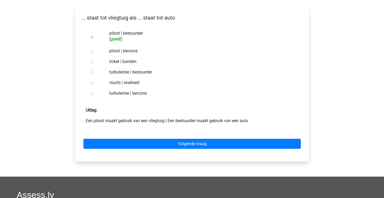
scroll to position [85, 0]
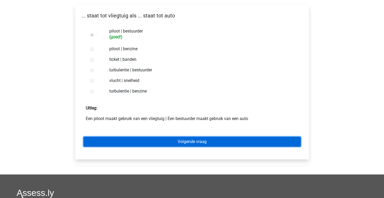
click at [199, 143] on link "Volgende vraag" at bounding box center [191, 141] width 217 height 10
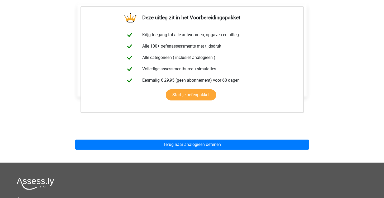
scroll to position [94, 0]
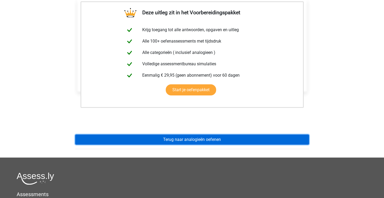
click at [199, 143] on link "Terug naar analogieën oefenen" at bounding box center [192, 139] width 234 height 10
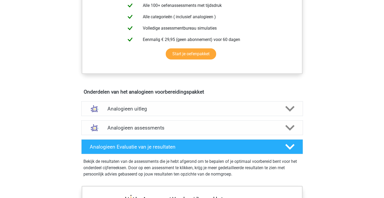
scroll to position [222, 0]
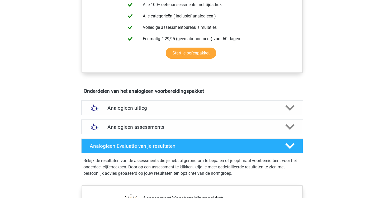
click at [163, 111] on div "Analogieen uitleg" at bounding box center [192, 107] width 222 height 15
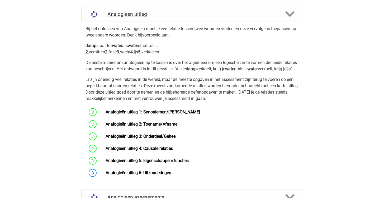
scroll to position [380, 0]
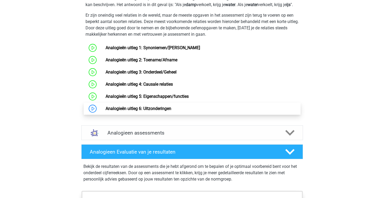
click at [155, 111] on link "Analogieën uitleg 6: Uitzonderingen" at bounding box center [139, 108] width 66 height 5
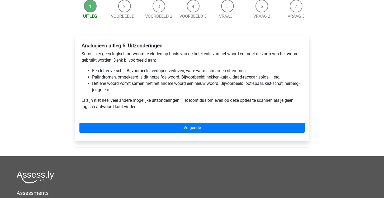
scroll to position [47, 0]
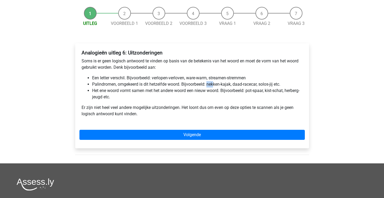
drag, startPoint x: 214, startPoint y: 84, endPoint x: 207, endPoint y: 85, distance: 7.4
click at [207, 85] on li "Palindromen, omgekeerd is dit hetzelfde woord. Bijvoorbeeld: nekken-kajak, daad…" at bounding box center [197, 84] width 210 height 6
click at [227, 85] on li "Palindromen, omgekeerd is dit hetzelfde woord. Bijvoorbeeld: nekken-kajak, daad…" at bounding box center [197, 84] width 210 height 6
drag, startPoint x: 238, startPoint y: 84, endPoint x: 233, endPoint y: 84, distance: 5.0
click at [233, 84] on li "Palindromen, omgekeerd is dit hetzelfde woord. Bijvoorbeeld: nekken-kajak, daad…" at bounding box center [197, 84] width 210 height 6
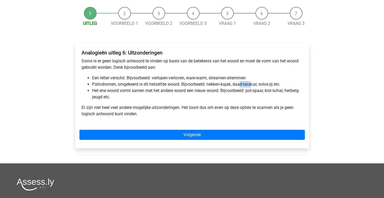
drag, startPoint x: 251, startPoint y: 84, endPoint x: 241, endPoint y: 84, distance: 10.8
click at [241, 84] on li "Palindromen, omgekeerd is dit hetzelfde woord. Bijvoorbeeld: nekken-kajak, daad…" at bounding box center [197, 84] width 210 height 6
drag, startPoint x: 265, startPoint y: 85, endPoint x: 260, endPoint y: 85, distance: 5.0
click at [260, 85] on li "Palindromen, omgekeerd is dit hetzelfde woord. Bijvoorbeeld: nekken-kajak, daad…" at bounding box center [197, 84] width 210 height 6
click at [272, 85] on li "Palindromen, omgekeerd is dit hetzelfde woord. Bijvoorbeeld: nekken-kajak, daad…" at bounding box center [197, 84] width 210 height 6
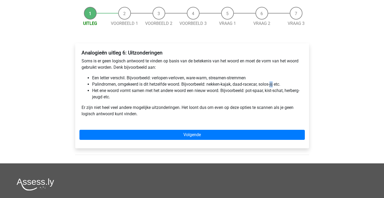
click at [272, 85] on li "Palindromen, omgekeerd is dit hetzelfde woord. Bijvoorbeeld: nekken-kajak, daad…" at bounding box center [197, 84] width 210 height 6
click at [243, 85] on li "Palindromen, omgekeerd is dit hetzelfde woord. Bijvoorbeeld: nekken-kajak, daad…" at bounding box center [197, 84] width 210 height 6
click at [220, 84] on li "Palindromen, omgekeerd is dit hetzelfde woord. Bijvoorbeeld: nekken-kajak, daad…" at bounding box center [197, 84] width 210 height 6
click at [250, 82] on li "Palindromen, omgekeerd is dit hetzelfde woord. Bijvoorbeeld: nekken-kajak, daad…" at bounding box center [197, 84] width 210 height 6
click at [113, 95] on li "Het ene woord vormt samen met het andere woord een nieuw woord. Bijvoorbeeld: p…" at bounding box center [197, 93] width 210 height 13
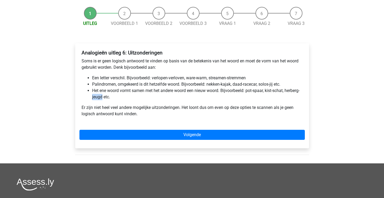
click at [113, 95] on li "Het ene woord vormt samen met het andere woord een nieuw woord. Bijvoorbeeld: p…" at bounding box center [197, 93] width 210 height 13
click at [101, 95] on li "Het ene woord vormt samen met het andere woord een nieuw woord. Bijvoorbeeld: p…" at bounding box center [197, 93] width 210 height 13
drag, startPoint x: 105, startPoint y: 108, endPoint x: 181, endPoint y: 110, distance: 76.5
click at [181, 110] on p "Er zijn niet heel veel andere mogelijke uitzonderingen. Het loont dus om even o…" at bounding box center [192, 110] width 221 height 13
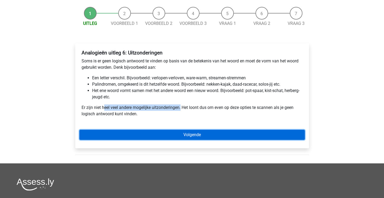
click at [242, 138] on link "Volgende" at bounding box center [191, 135] width 225 height 10
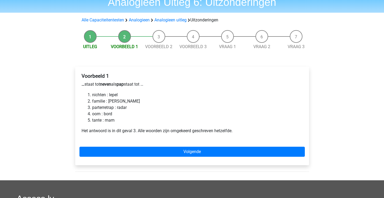
scroll to position [25, 0]
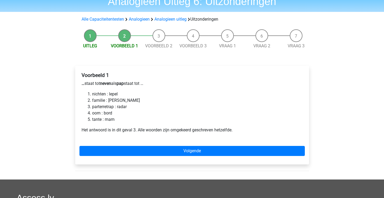
click at [107, 83] on b "neven" at bounding box center [105, 83] width 11 height 5
click at [101, 107] on li "parterretrap : radar" at bounding box center [197, 106] width 210 height 6
click at [124, 107] on li "parterretrap : radar" at bounding box center [197, 106] width 210 height 6
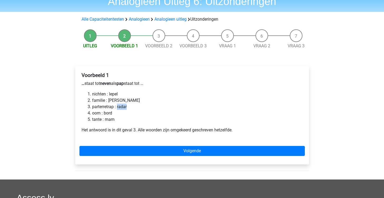
click at [124, 107] on li "parterretrap : radar" at bounding box center [197, 106] width 210 height 6
click at [133, 128] on p "Het antwoord is in dit geval 3. Alle woorden zijn omgekeerd geschreven hetzelfd…" at bounding box center [192, 130] width 221 height 6
drag, startPoint x: 130, startPoint y: 83, endPoint x: 102, endPoint y: 82, distance: 28.0
click at [102, 82] on p "… staat tot neven als pap staat tot …" at bounding box center [192, 83] width 221 height 6
drag, startPoint x: 131, startPoint y: 124, endPoint x: 80, endPoint y: 105, distance: 54.7
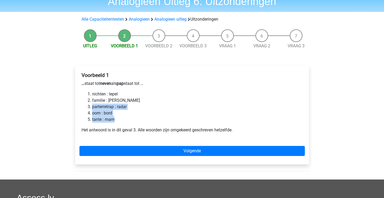
click at [80, 105] on div "Voorbeeld 1 … staat tot neven als pap staat tot … nichten : lepel familie : ger…" at bounding box center [191, 104] width 225 height 69
click at [118, 84] on p "… staat tot neven als pap staat tot …" at bounding box center [192, 83] width 221 height 6
drag, startPoint x: 129, startPoint y: 84, endPoint x: 97, endPoint y: 84, distance: 32.5
click at [97, 84] on p "… staat tot neven als pap staat tot …" at bounding box center [192, 83] width 221 height 6
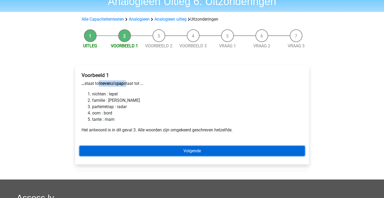
click at [171, 150] on link "Volgende" at bounding box center [191, 151] width 225 height 10
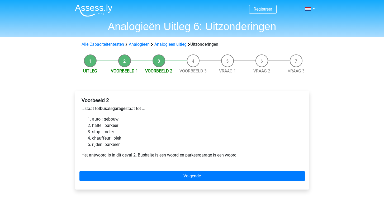
click at [107, 110] on b "bus" at bounding box center [103, 108] width 7 height 5
click at [121, 108] on b "garage" at bounding box center [118, 108] width 13 height 5
click at [107, 109] on b "bus" at bounding box center [103, 108] width 7 height 5
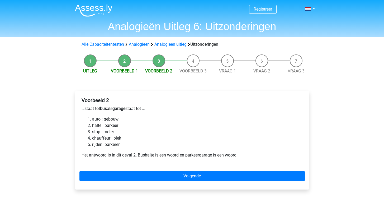
click at [123, 109] on b "garage" at bounding box center [118, 108] width 13 height 5
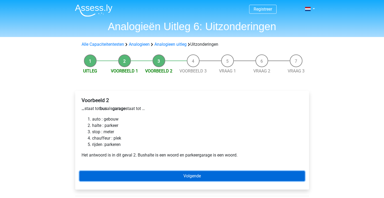
click at [119, 173] on link "Volgende" at bounding box center [191, 176] width 225 height 10
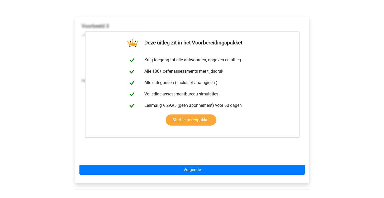
scroll to position [75, 0]
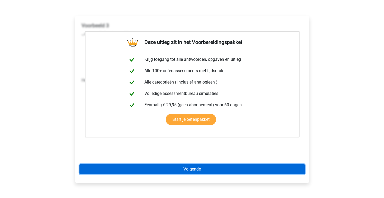
click at [148, 174] on link "Volgende" at bounding box center [191, 169] width 225 height 10
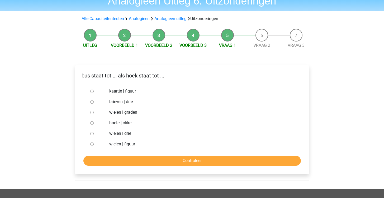
scroll to position [30, 0]
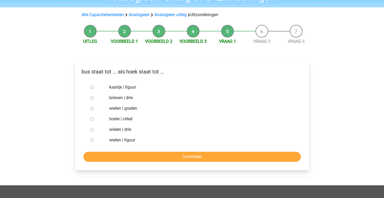
click at [92, 130] on input "wielen | drie" at bounding box center [91, 129] width 3 height 3
radio input "true"
click at [131, 151] on form "kaartje | figuur brieven | drie wielen | graden boete | cirkel wielen | drie wi…" at bounding box center [191, 122] width 225 height 80
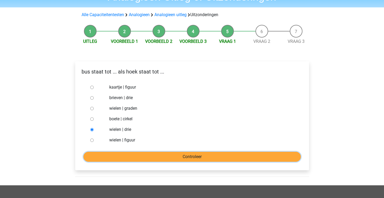
click at [133, 155] on input "Controleer" at bounding box center [191, 156] width 217 height 10
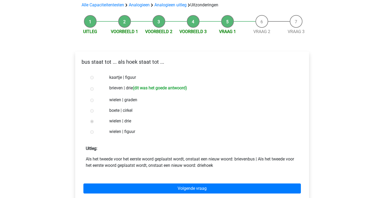
scroll to position [40, 0]
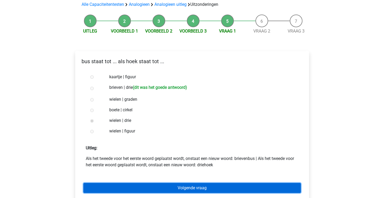
click at [164, 189] on link "Volgende vraag" at bounding box center [191, 188] width 217 height 10
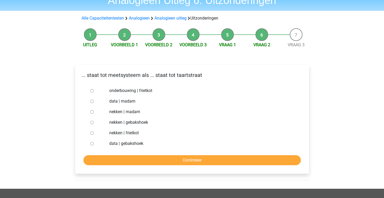
scroll to position [27, 0]
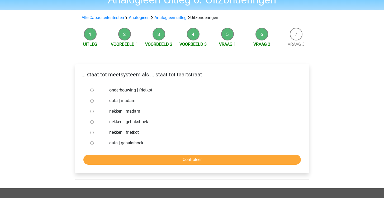
click at [94, 112] on div at bounding box center [96, 111] width 17 height 11
click at [90, 111] on input "nekken | madam" at bounding box center [91, 110] width 3 height 3
radio input "true"
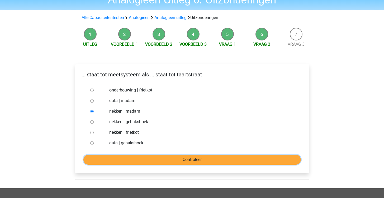
click at [149, 163] on input "Controleer" at bounding box center [191, 159] width 217 height 10
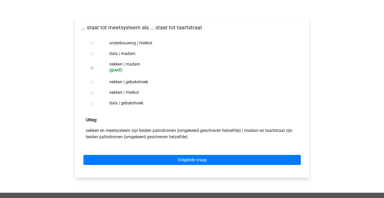
scroll to position [76, 0]
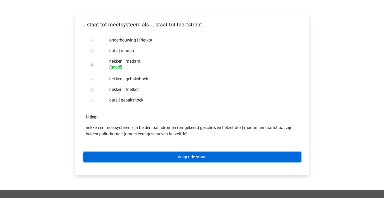
click at [195, 161] on link "Volgende vraag" at bounding box center [191, 157] width 217 height 10
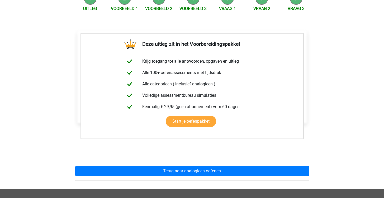
scroll to position [75, 0]
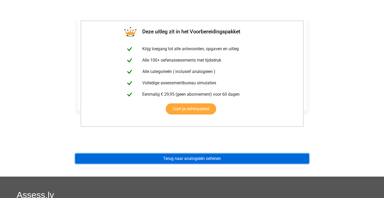
click at [199, 157] on link "Terug naar analogieën oefenen" at bounding box center [192, 158] width 234 height 10
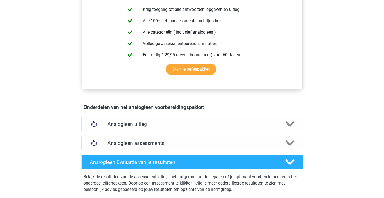
scroll to position [208, 0]
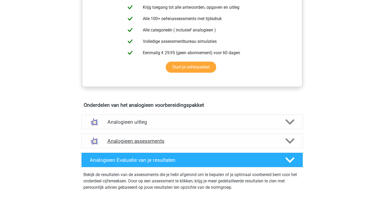
click at [164, 141] on h4 "Analogieen assessments" at bounding box center [191, 141] width 169 height 6
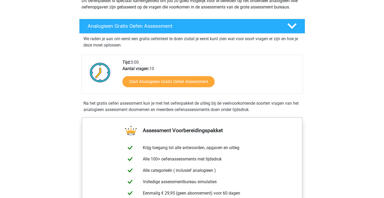
scroll to position [0, 0]
